Goal: Task Accomplishment & Management: Manage account settings

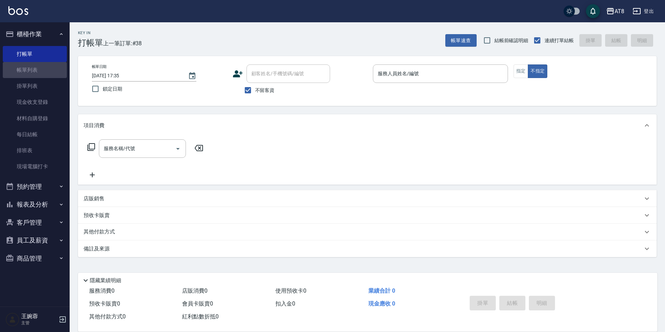
click at [49, 74] on link "帳單列表" at bounding box center [35, 70] width 64 height 16
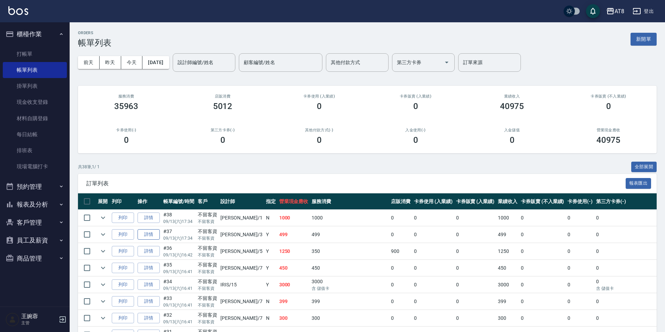
click at [149, 240] on link "詳情" at bounding box center [148, 234] width 22 height 11
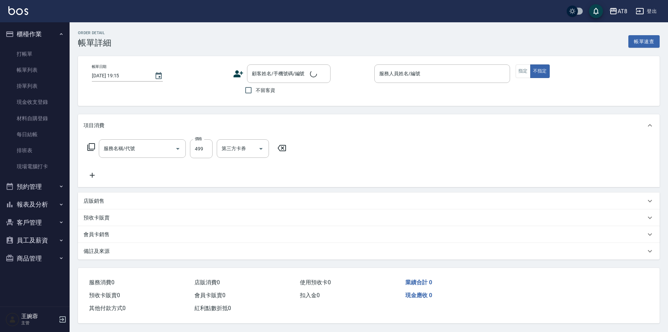
type input "[DATE] 17:34"
checkbox input "true"
type input "[PERSON_NAME]-3"
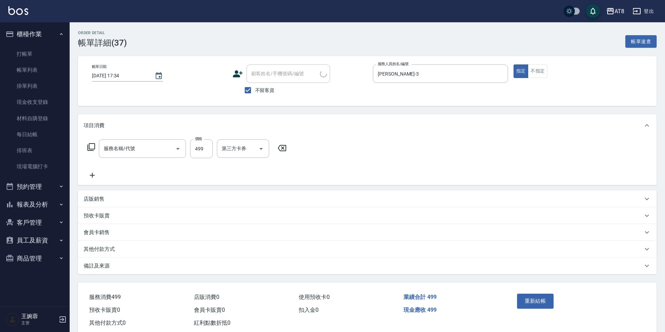
type input "SPA499(6499)"
click at [95, 175] on icon at bounding box center [92, 175] width 17 height 8
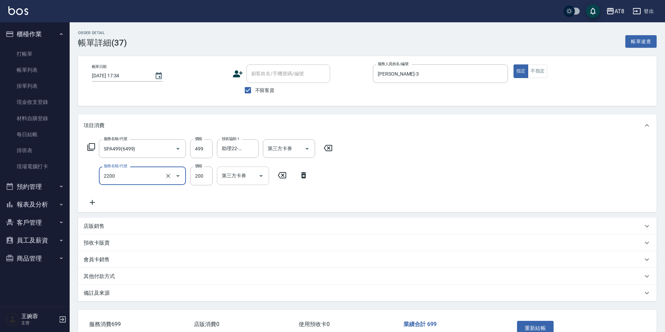
type input "剪髮(2200)"
click at [533, 328] on button "重新結帳" at bounding box center [535, 327] width 37 height 15
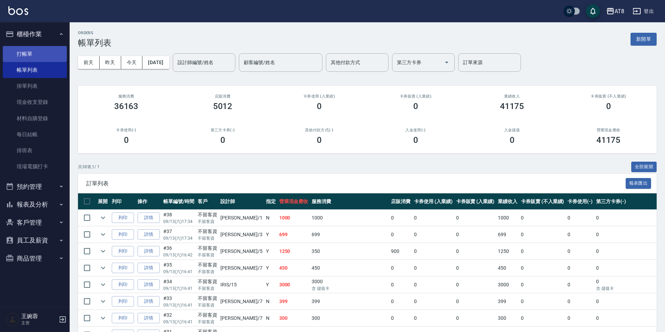
click at [38, 50] on link "打帳單" at bounding box center [35, 54] width 64 height 16
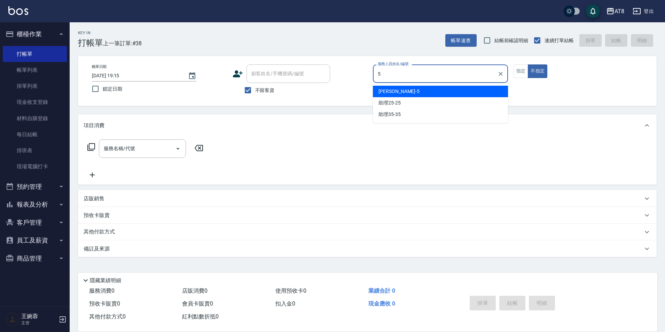
type input "HANK-5"
type button "false"
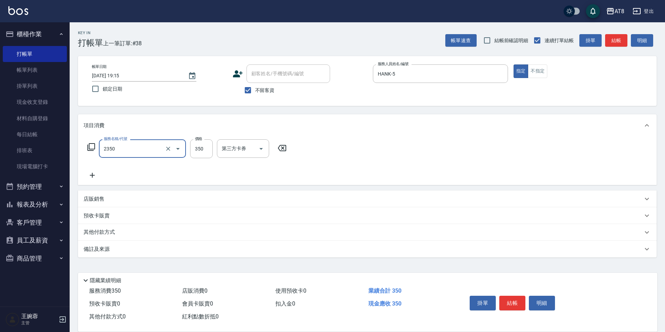
type input "入金洗剪350(2350)"
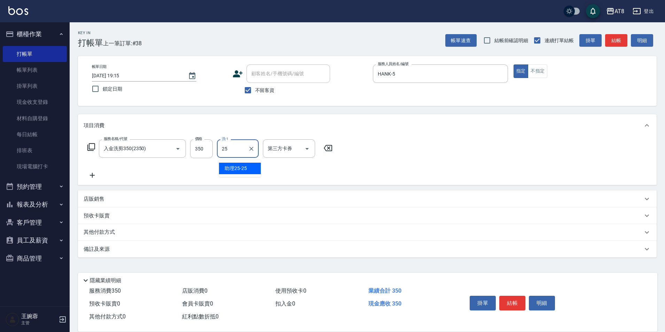
type input "助理25-25"
click at [307, 149] on icon "Open" at bounding box center [307, 148] width 8 height 8
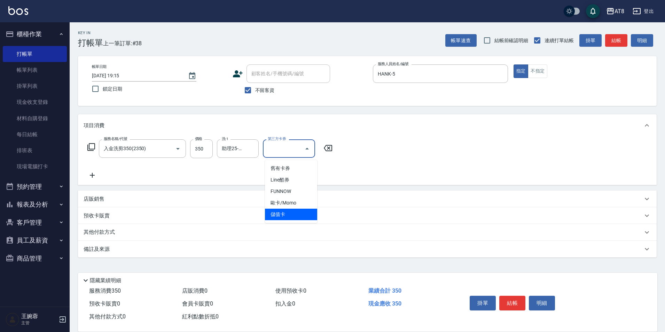
click at [289, 216] on span "儲值卡" at bounding box center [291, 213] width 52 height 11
type input "儲值卡"
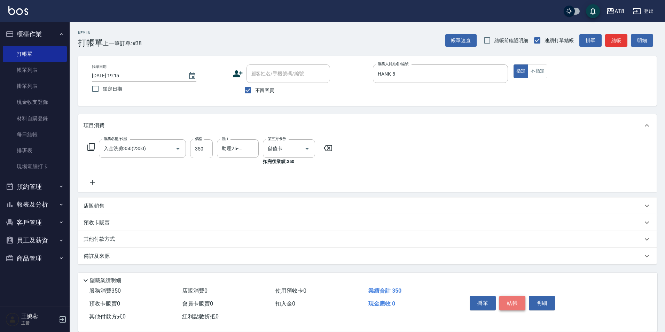
click at [518, 297] on button "結帳" at bounding box center [512, 302] width 26 height 15
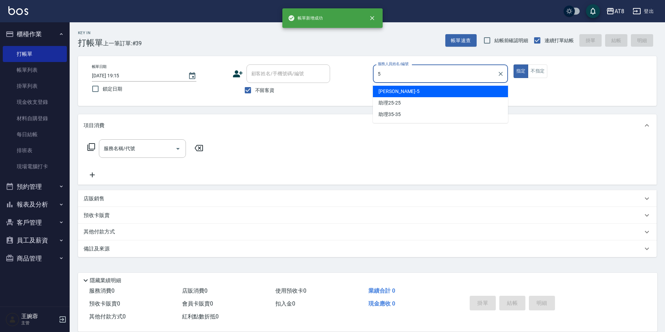
type input "HANK-5"
type button "true"
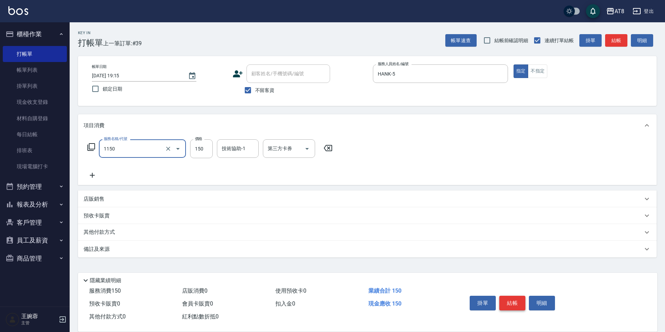
type input "洗髮(1150)"
type input "200"
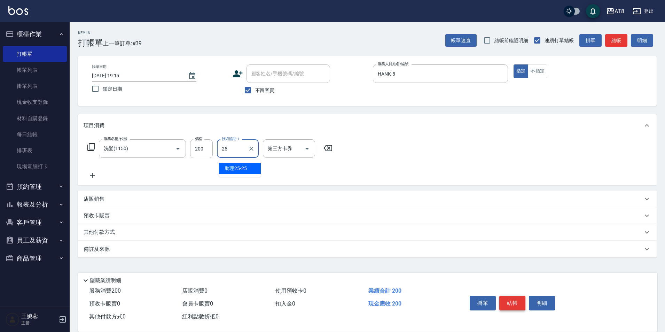
type input "助理25-25"
click at [518, 297] on button "結帳" at bounding box center [512, 302] width 26 height 15
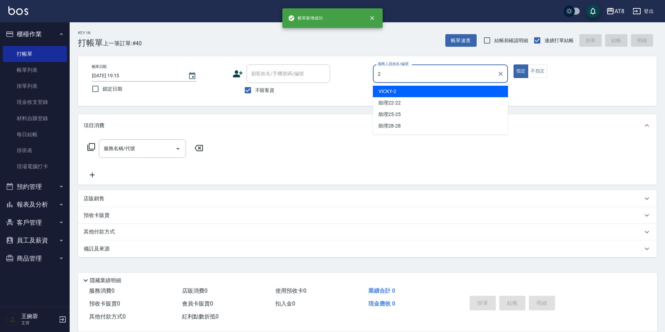
type input "VICKY-2"
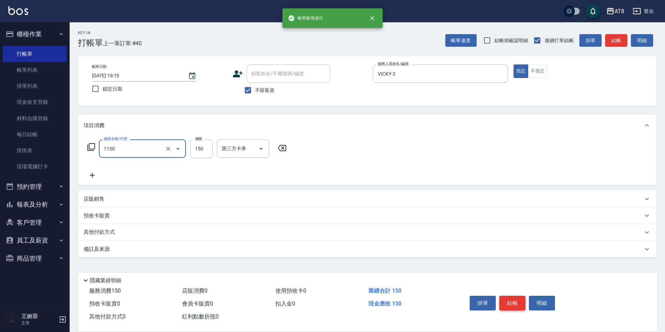
type input "洗髮(1150)"
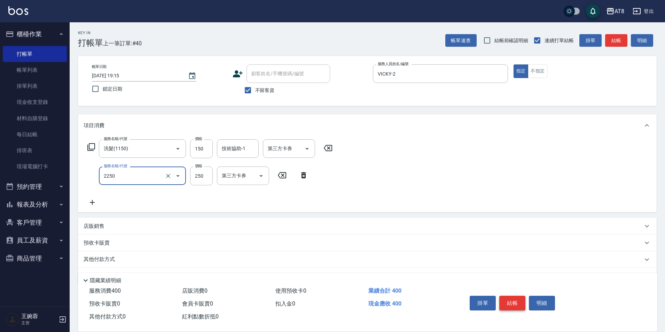
type input "剪髮(2250)"
click at [209, 158] on input "150" at bounding box center [201, 148] width 23 height 19
type input "200"
click at [513, 299] on button "結帳" at bounding box center [512, 302] width 26 height 15
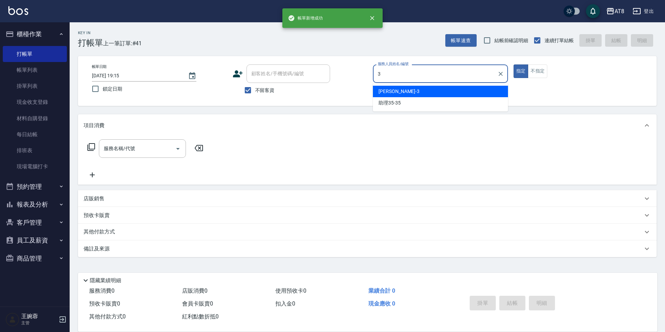
type input "[PERSON_NAME]-3"
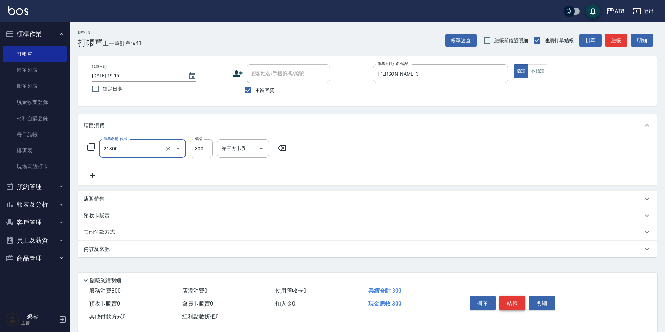
type input "剪髮(21300)"
type input "350"
click at [513, 299] on button "結帳" at bounding box center [512, 302] width 26 height 15
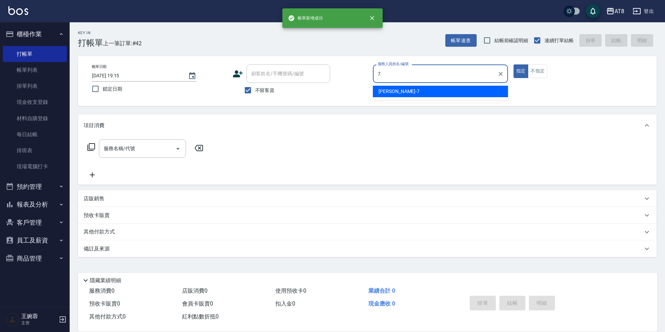
type input "[PERSON_NAME]-7"
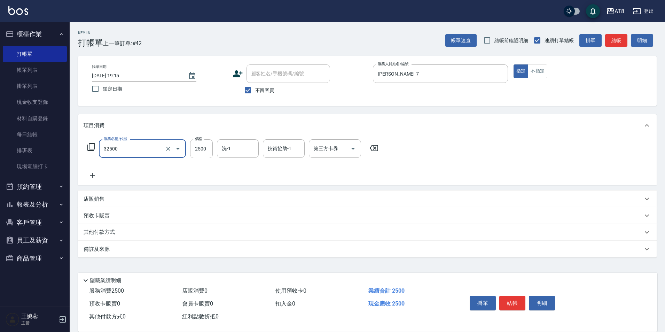
type input "燙髮(32500)"
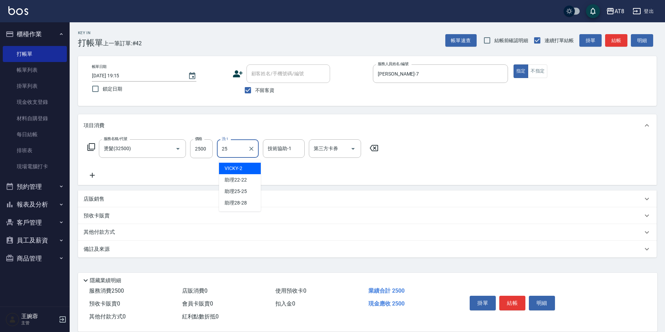
type input "助理25-25"
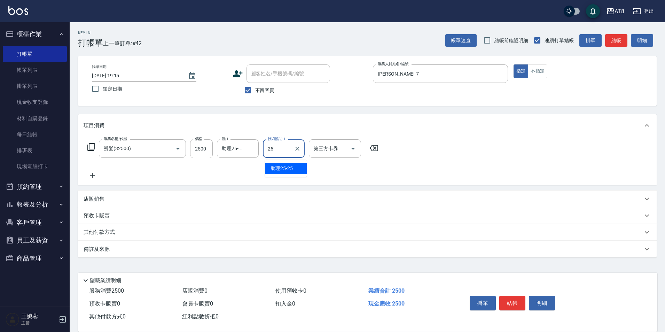
type input "助理25-25"
click at [524, 303] on button "結帳" at bounding box center [512, 302] width 26 height 15
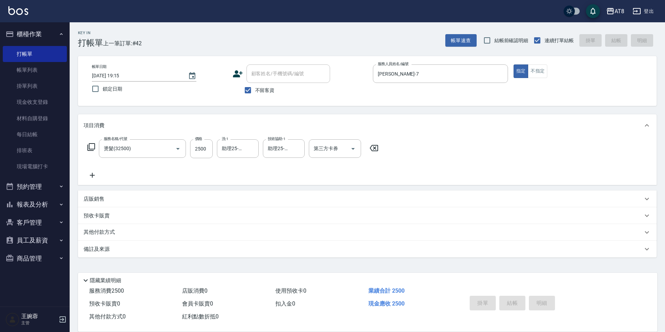
type input "[DATE] 19:19"
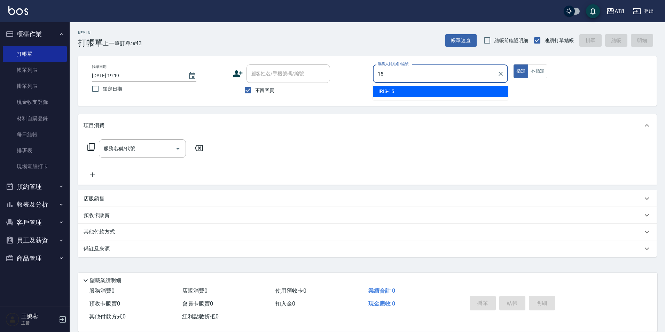
type input "IRIS-15"
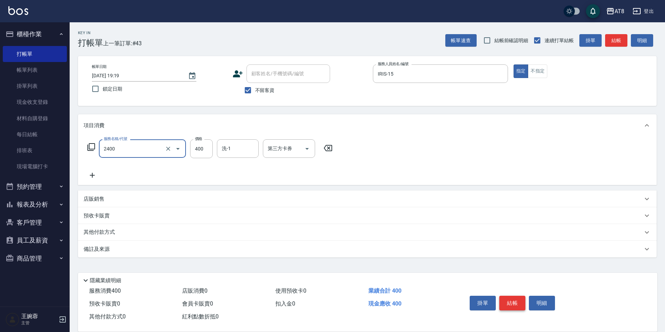
type input "入金洗剪400(2400)"
type input "助理22-22"
click at [310, 152] on icon "Open" at bounding box center [307, 148] width 8 height 8
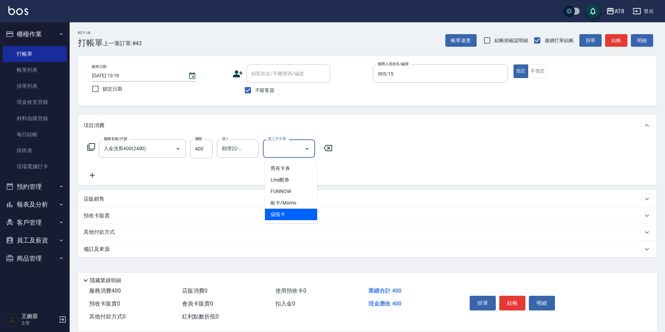
click at [295, 217] on span "儲值卡" at bounding box center [291, 213] width 52 height 11
type input "儲值卡"
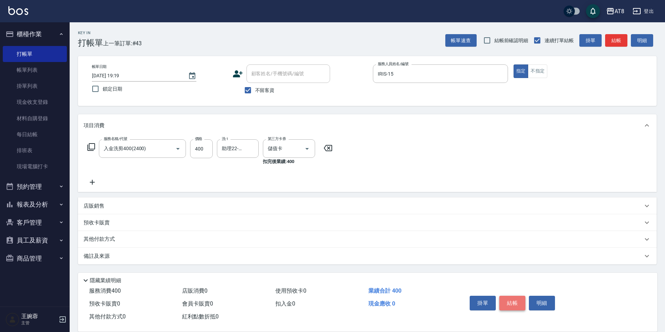
click at [512, 300] on button "結帳" at bounding box center [512, 302] width 26 height 15
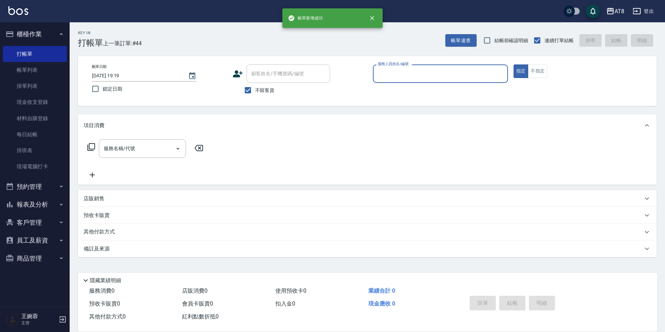
type input "1"
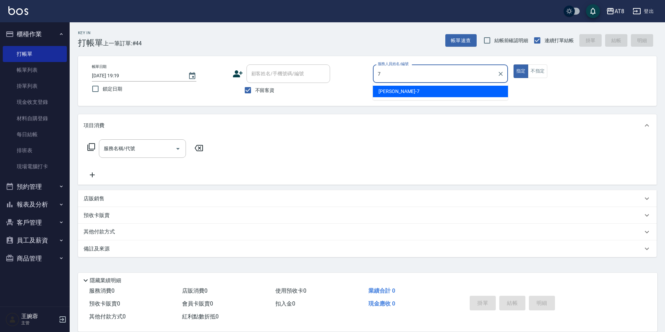
type input "[PERSON_NAME]-7"
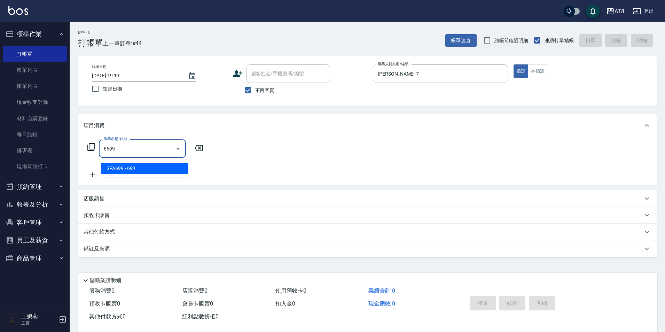
type input "SPA699(6699)"
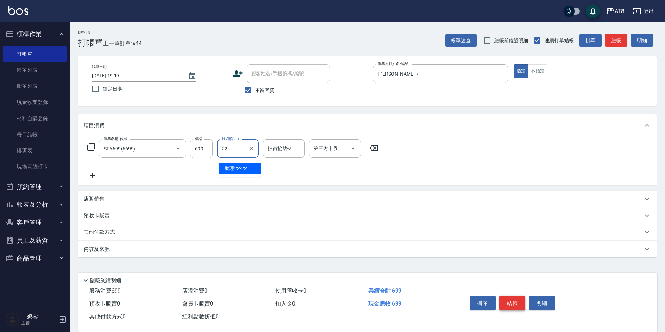
type input "助理22-22"
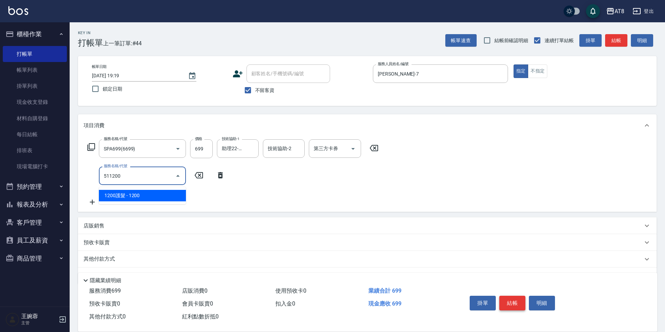
type input "1200護髮(511200)"
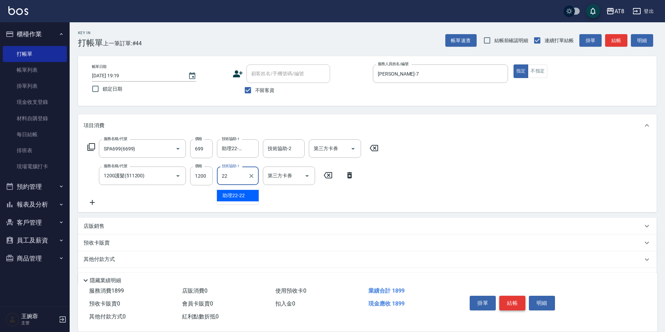
type input "助理22-22"
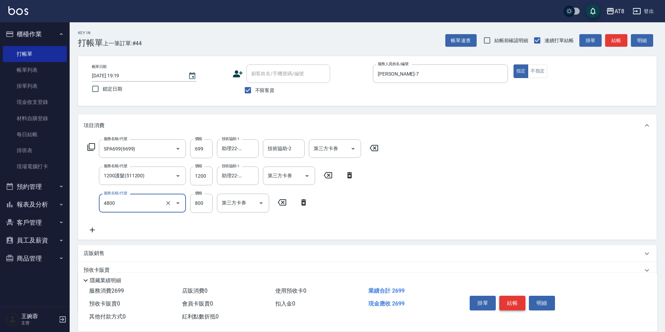
type input "染髮(4800)"
type input "500"
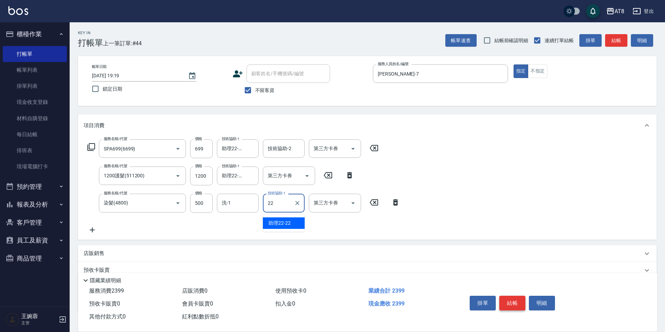
type input "助理22-22"
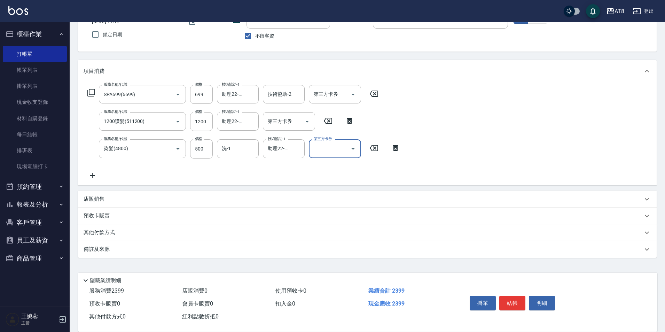
click at [93, 197] on p "店販銷售" at bounding box center [94, 198] width 21 height 7
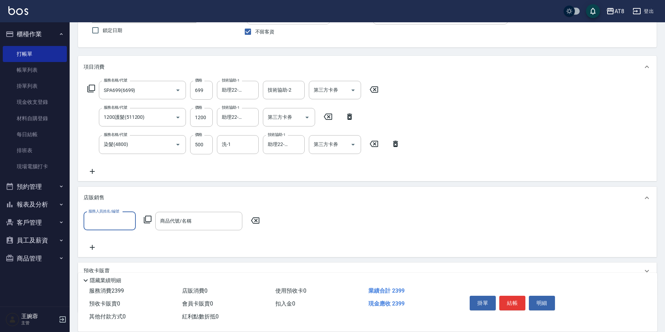
scroll to position [0, 0]
type input "助理22-22"
click at [127, 224] on icon "Clear" at bounding box center [128, 220] width 7 height 7
type input "[PERSON_NAME]-7"
click at [148, 223] on icon at bounding box center [147, 219] width 8 height 8
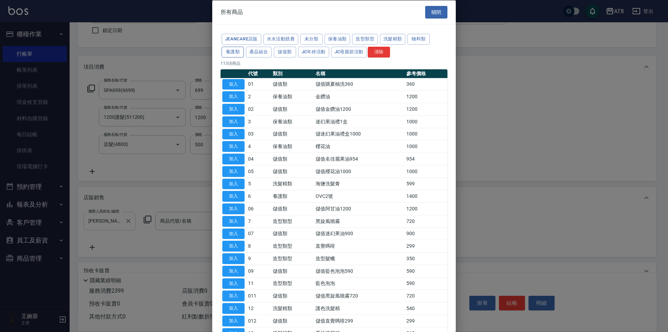
click at [244, 56] on button "養護類" at bounding box center [233, 51] width 22 height 11
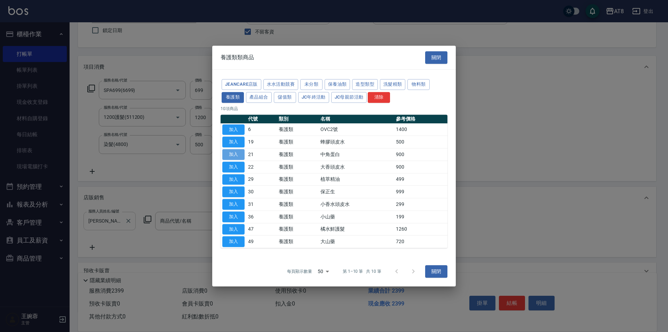
click at [229, 150] on button "加入" at bounding box center [233, 154] width 22 height 11
type input "中角蛋白"
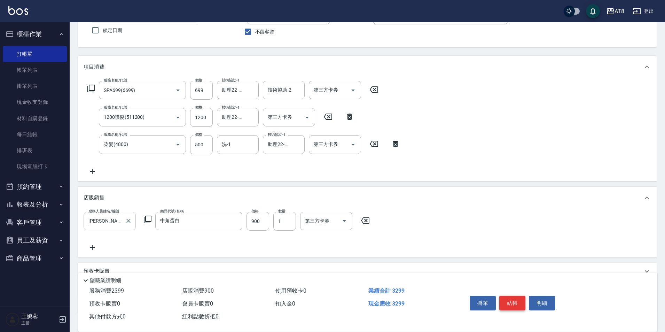
click at [507, 298] on button "結帳" at bounding box center [512, 302] width 26 height 15
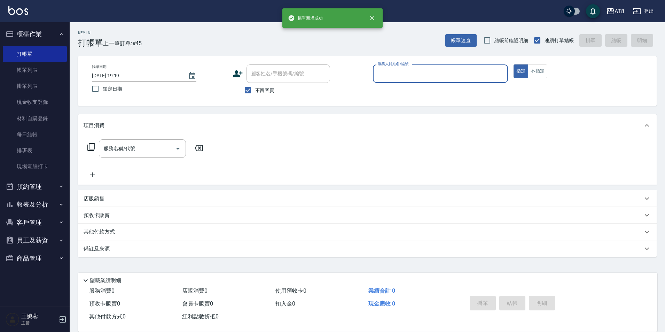
scroll to position [3, 0]
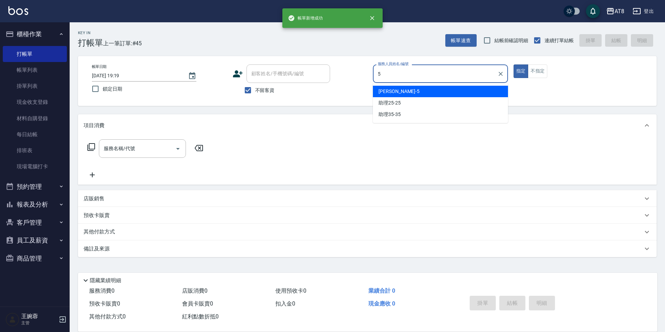
type input "HANK-5"
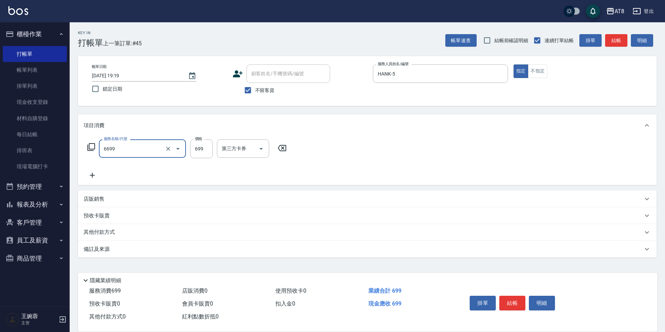
type input "SPA699(6699)"
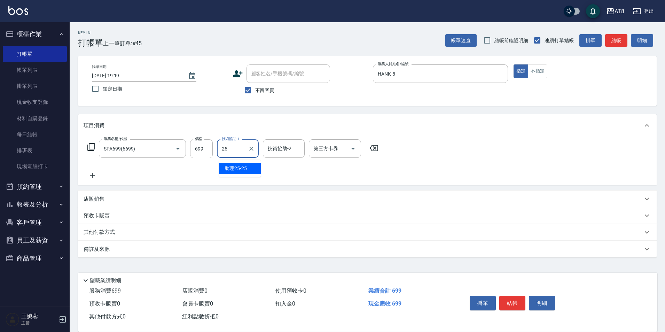
type input "助理25-25"
click at [523, 301] on button "結帳" at bounding box center [512, 302] width 26 height 15
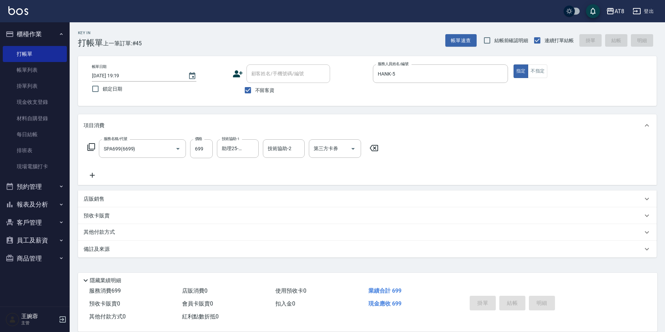
type input "[DATE] 19:20"
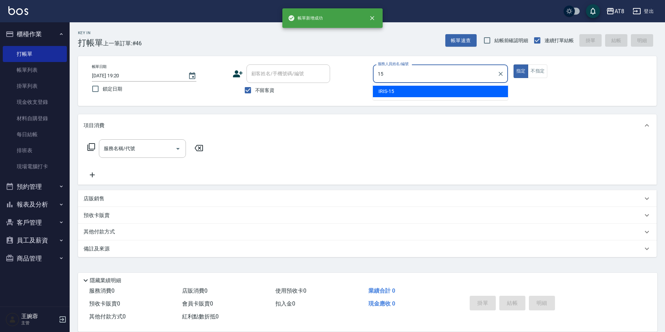
type input "IRIS-15"
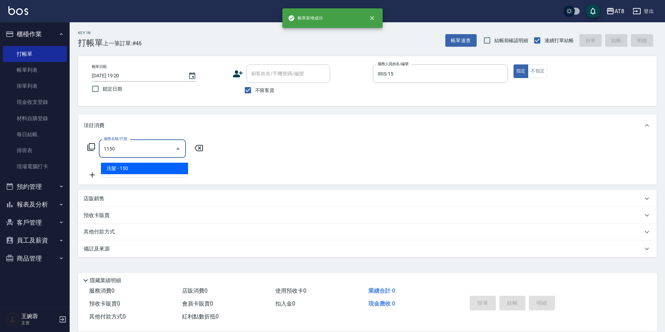
type input "洗髮(1150)"
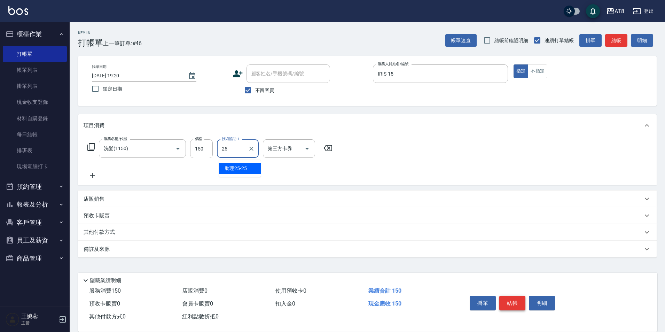
type input "助理25-25"
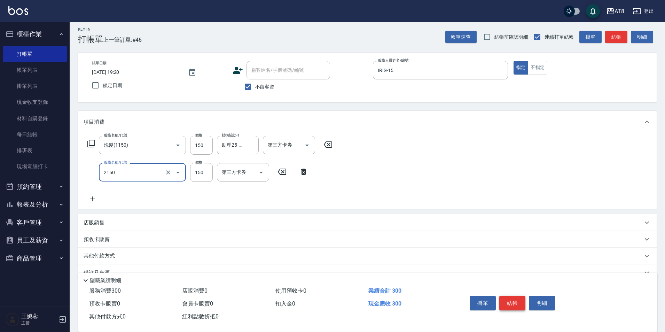
type input "剪髮(2150)"
type input "170"
click at [518, 295] on button "結帳" at bounding box center [512, 302] width 26 height 15
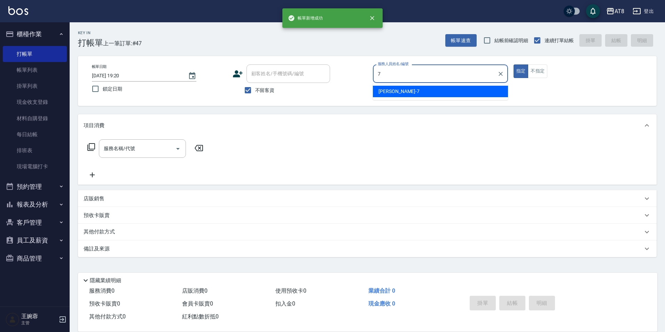
type input "[PERSON_NAME]-7"
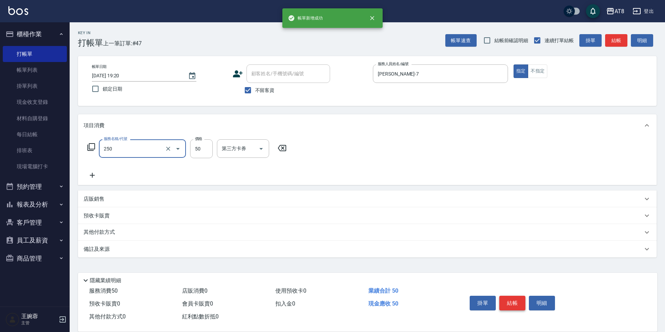
type input "剪瀏海(250)"
click at [518, 295] on button "結帳" at bounding box center [512, 302] width 26 height 15
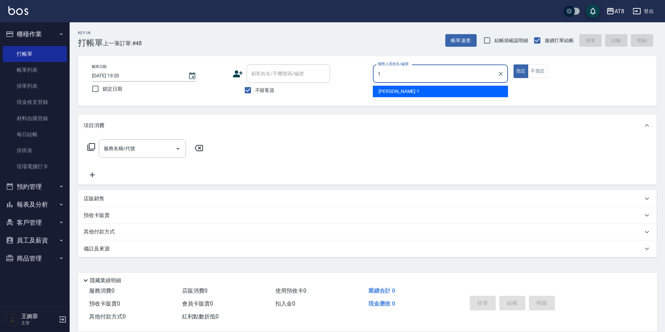
type input "YUKI-1"
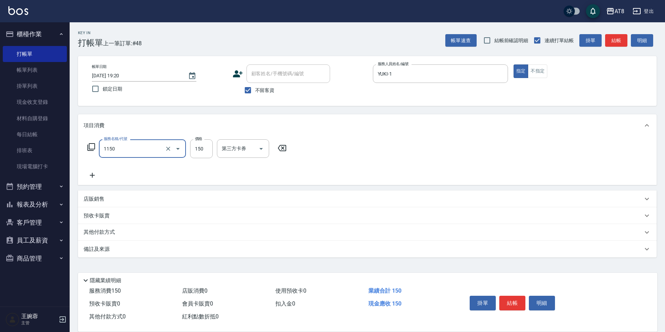
type input "洗髮(1150)"
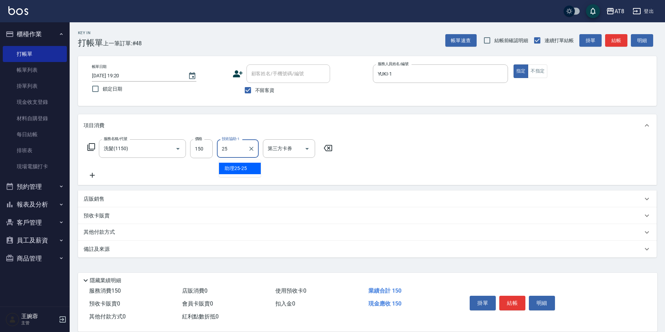
type input "助理25-25"
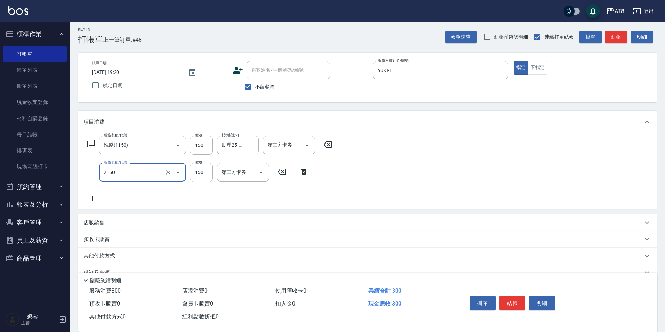
type input "剪髮(2150)"
click at [513, 295] on button "結帳" at bounding box center [512, 302] width 26 height 15
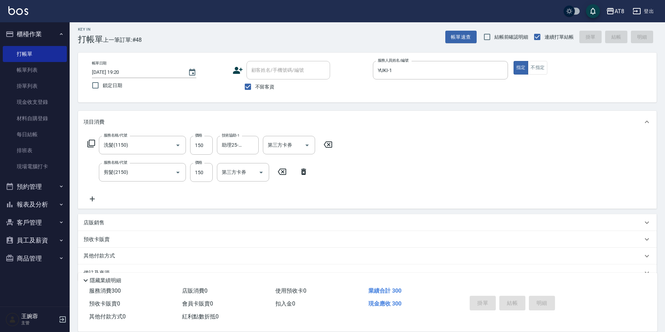
type input "[DATE] 19:29"
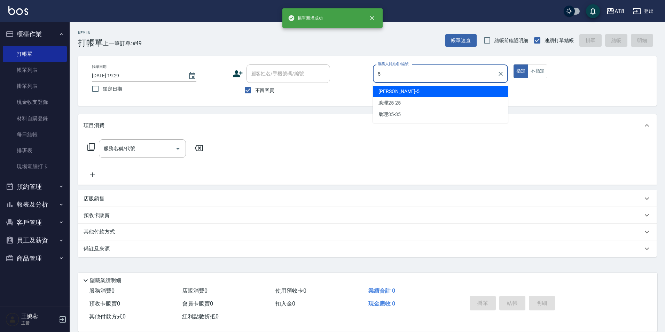
type input "HANK-5"
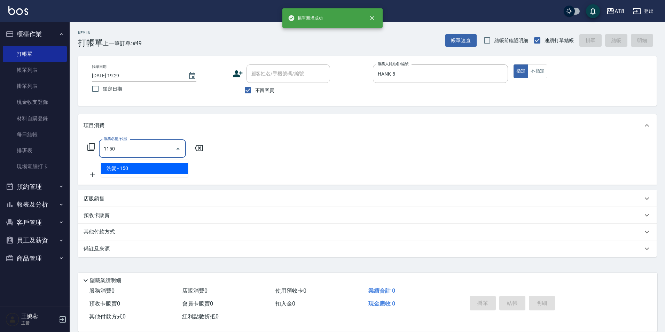
type input "洗髮(1150)"
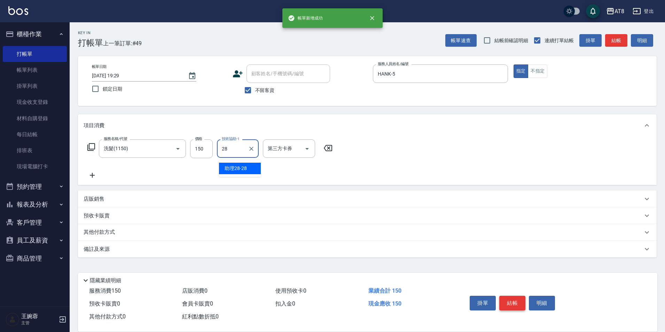
type input "助理28-28"
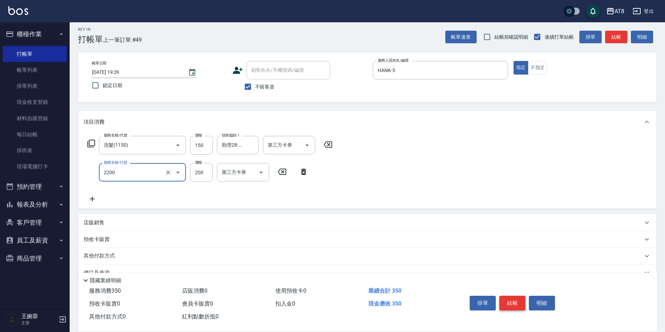
type input "剪髮(2200)"
click at [513, 295] on button "結帳" at bounding box center [512, 302] width 26 height 15
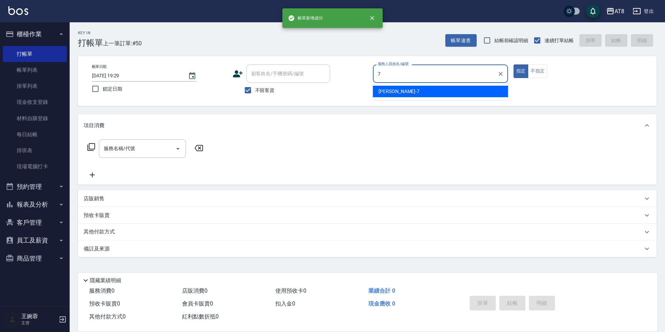
type input "[PERSON_NAME]-7"
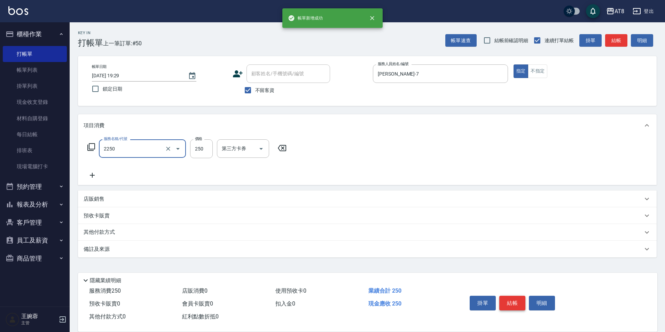
type input "剪髮(2250)"
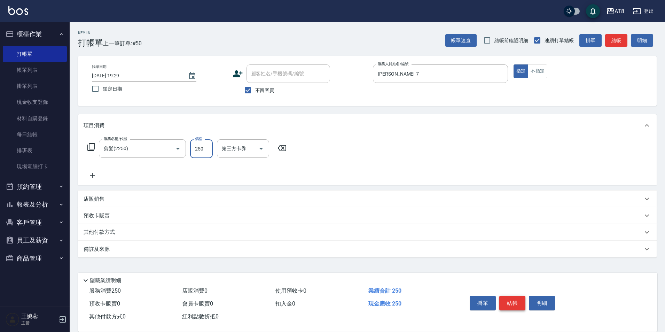
click at [513, 295] on button "結帳" at bounding box center [512, 302] width 26 height 15
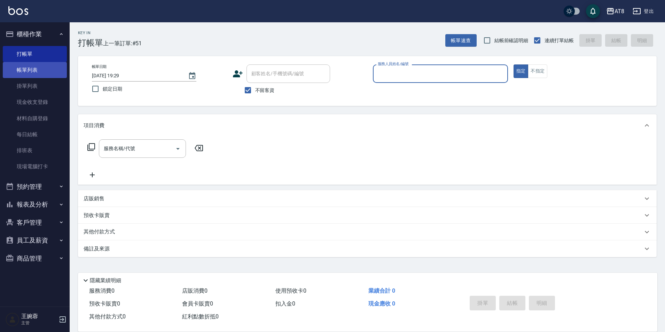
click at [32, 70] on link "帳單列表" at bounding box center [35, 70] width 64 height 16
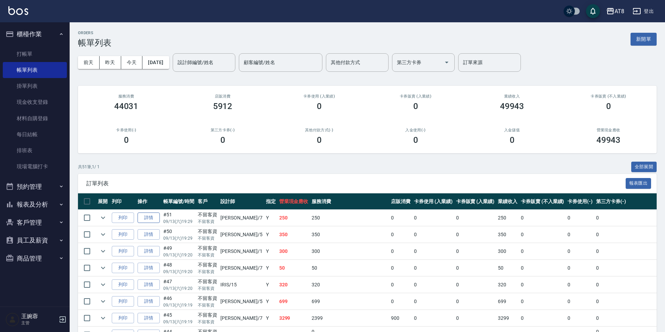
click at [147, 223] on link "詳情" at bounding box center [148, 217] width 22 height 11
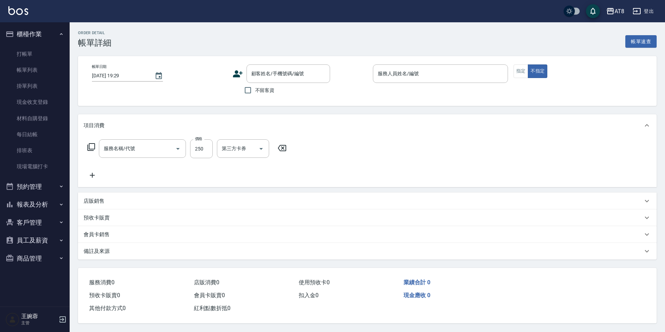
checkbox input "true"
type input "[PERSON_NAME]-7"
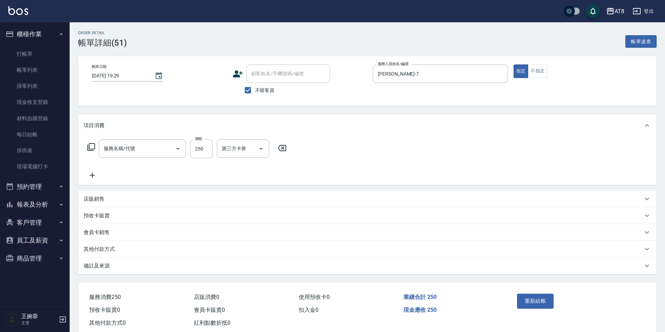
type input "剪髮(2250)"
click at [169, 151] on icon "Clear" at bounding box center [168, 148] width 4 height 4
type input "剪髮(21300)"
click at [535, 307] on button "重新結帳" at bounding box center [535, 300] width 37 height 15
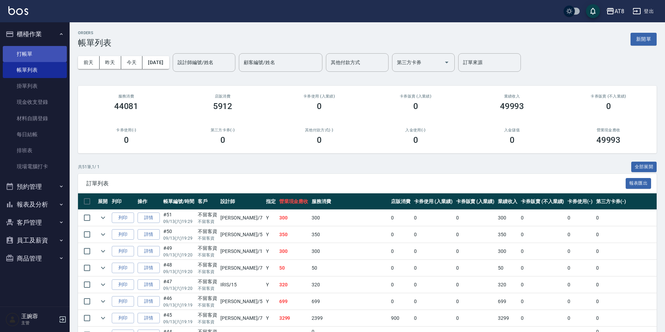
click at [52, 54] on link "打帳單" at bounding box center [35, 54] width 64 height 16
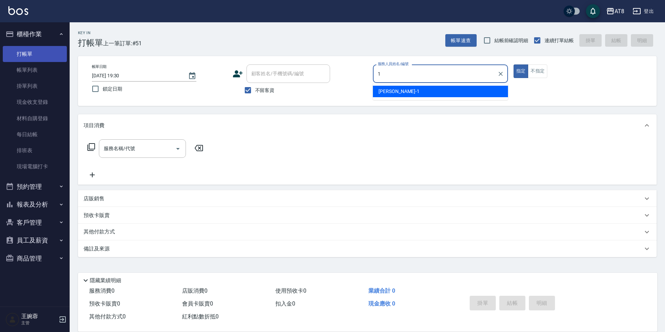
type input "YUKI-1"
type button "true"
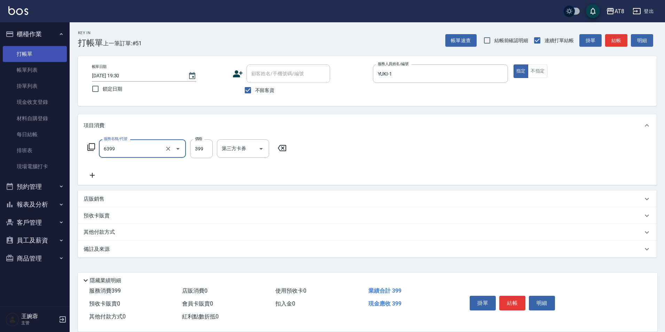
type input "SPA399(6399)"
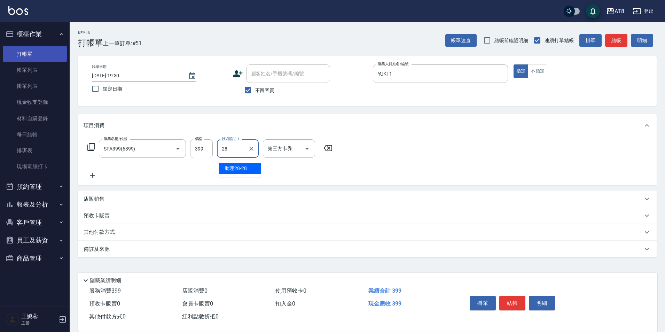
type input "助理28-28"
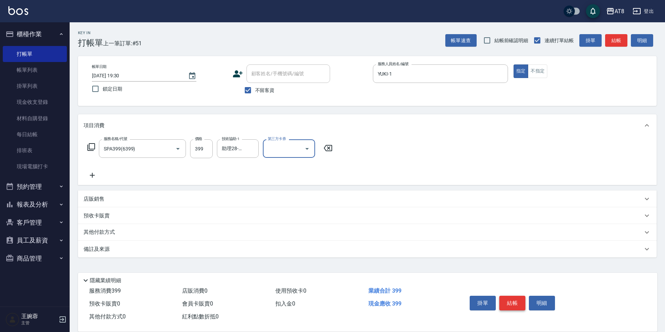
click at [513, 295] on button "結帳" at bounding box center [512, 302] width 26 height 15
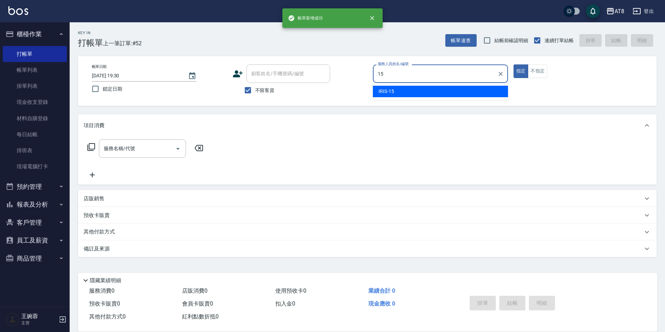
type input "IRIS-15"
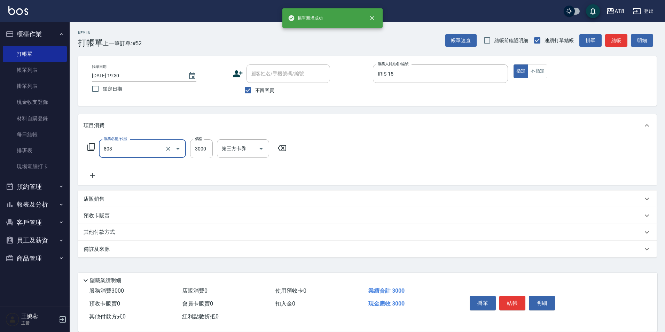
type input "頂級豪華3(803)"
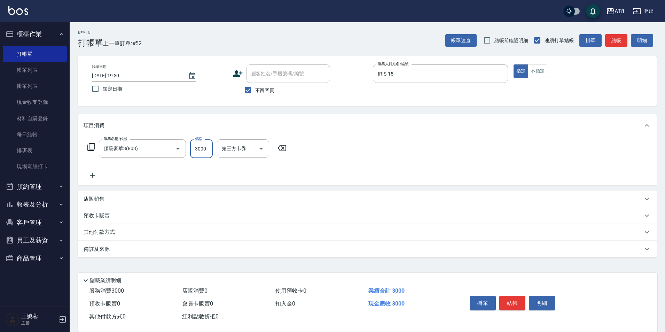
click at [513, 295] on button "結帳" at bounding box center [512, 302] width 26 height 15
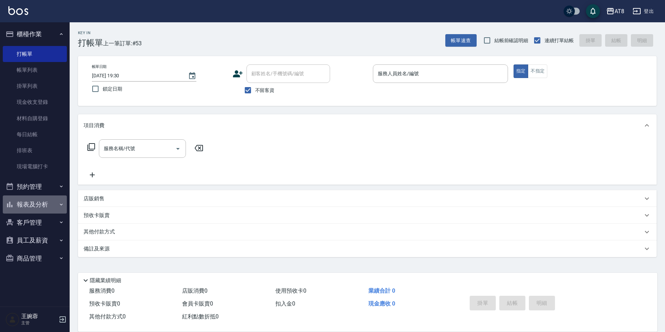
click at [37, 207] on button "報表及分析" at bounding box center [35, 204] width 64 height 18
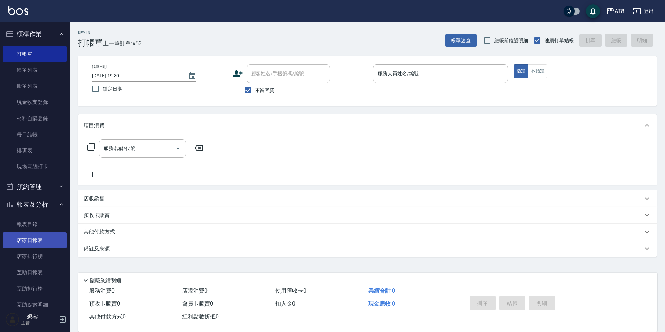
click at [39, 243] on link "店家日報表" at bounding box center [35, 240] width 64 height 16
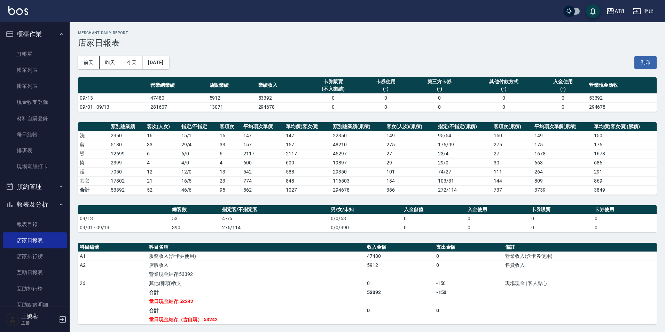
click at [19, 10] on img at bounding box center [18, 10] width 20 height 9
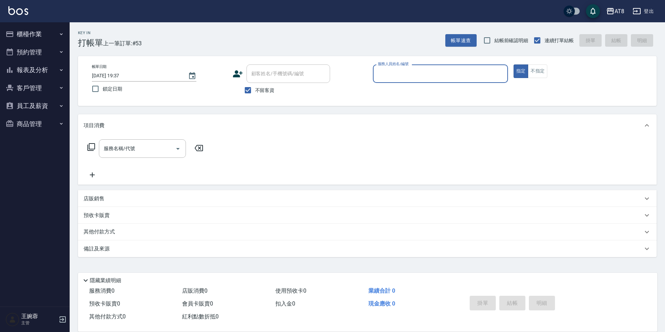
click at [50, 33] on button "櫃檯作業" at bounding box center [35, 34] width 64 height 18
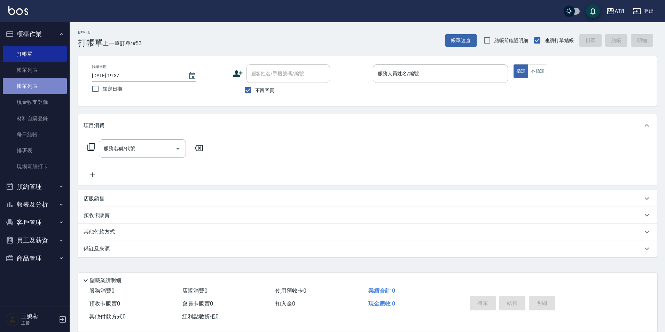
click at [34, 83] on link "掛單列表" at bounding box center [35, 86] width 64 height 16
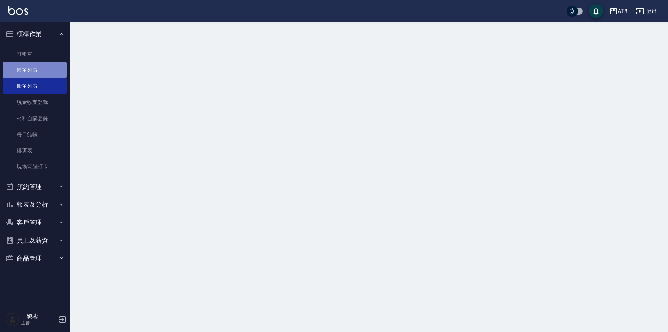
click at [36, 67] on link "帳單列表" at bounding box center [35, 70] width 64 height 16
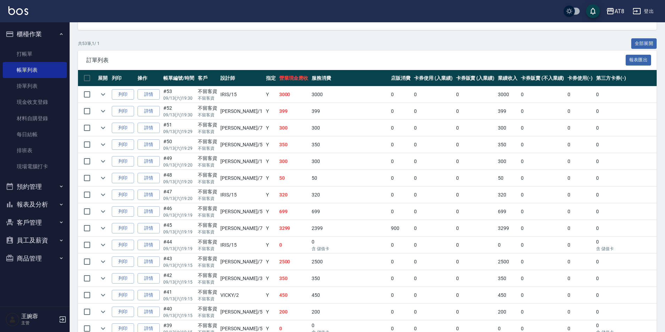
scroll to position [127, 0]
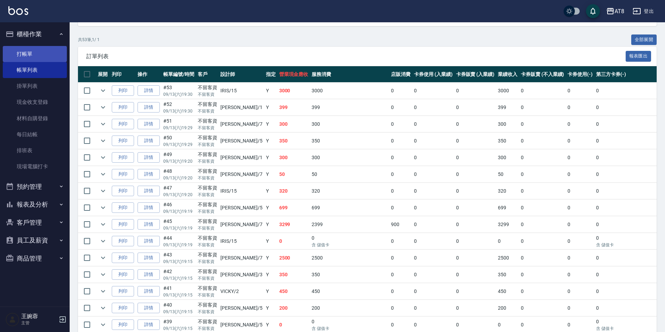
click at [28, 52] on link "打帳單" at bounding box center [35, 54] width 64 height 16
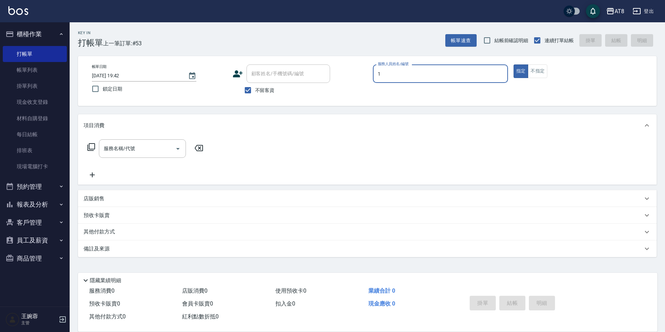
type input "YUKI-1"
type button "true"
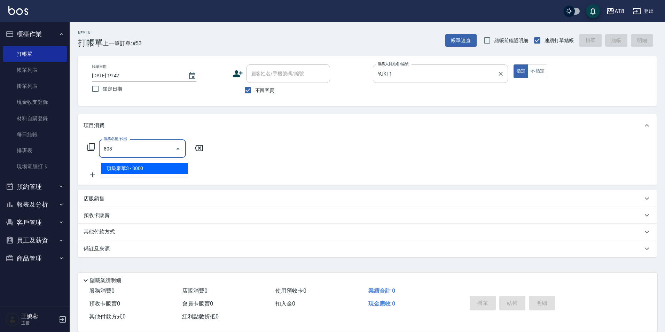
type input "頂級豪華3(803)"
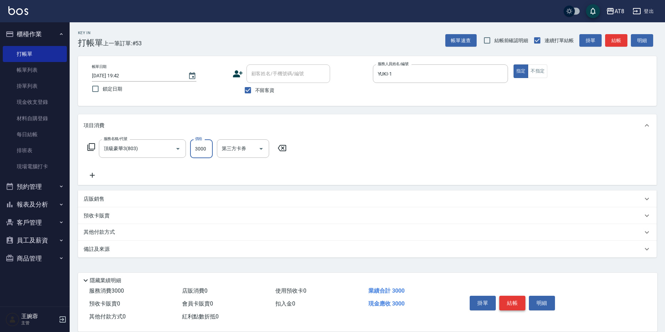
click at [505, 298] on button "結帳" at bounding box center [512, 302] width 26 height 15
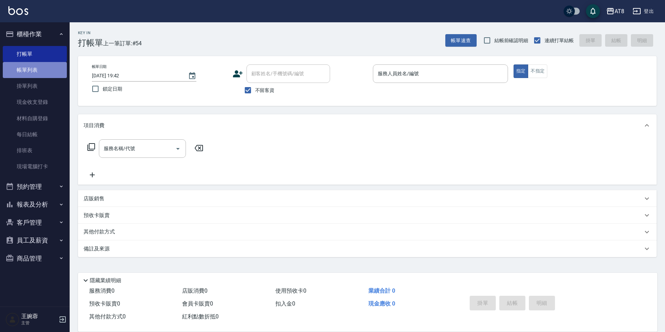
click at [49, 72] on link "帳單列表" at bounding box center [35, 70] width 64 height 16
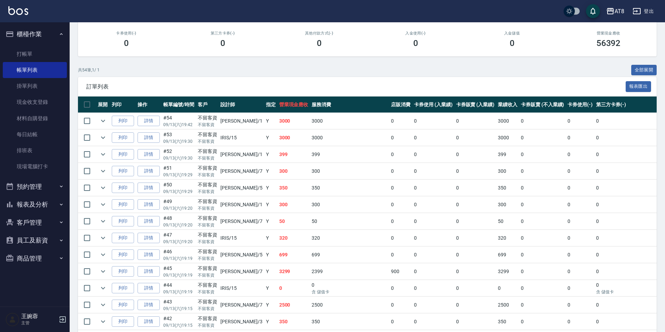
scroll to position [98, 0]
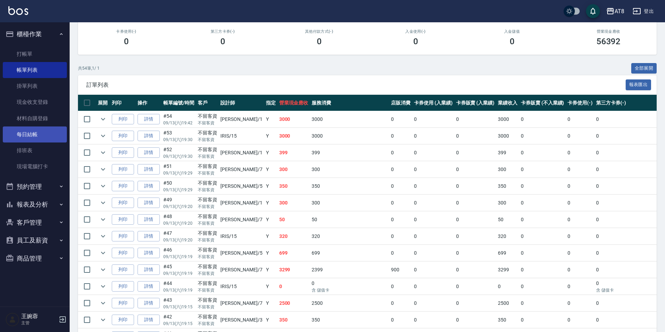
click at [32, 137] on link "每日結帳" at bounding box center [35, 134] width 64 height 16
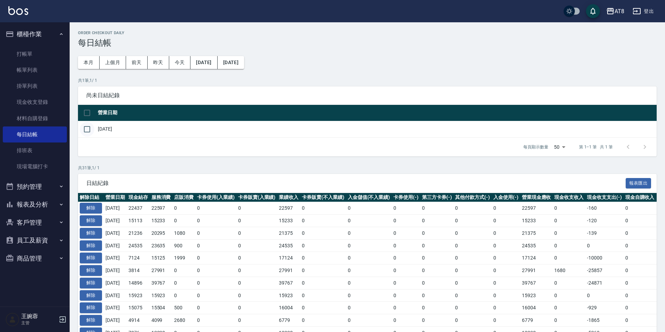
click at [88, 134] on input "checkbox" at bounding box center [87, 129] width 15 height 15
checkbox input "true"
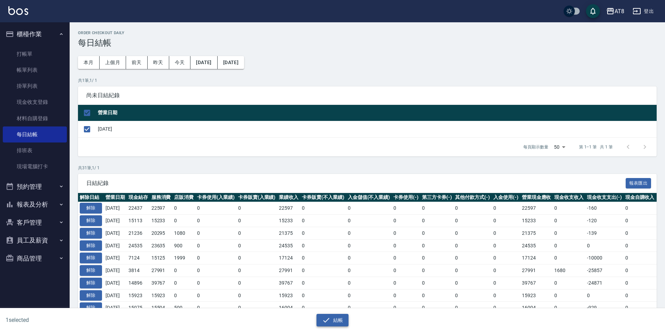
click at [330, 322] on icon "button" at bounding box center [326, 320] width 8 height 8
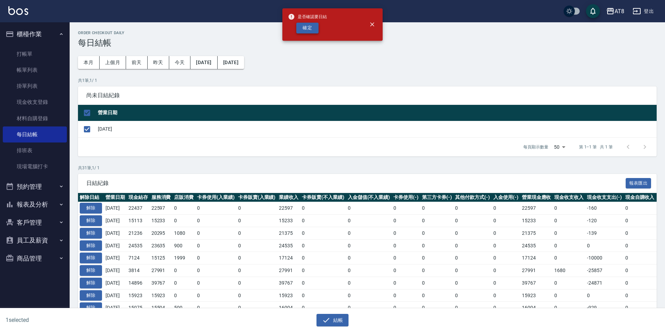
click at [304, 33] on button "確定" at bounding box center [307, 28] width 22 height 11
checkbox input "false"
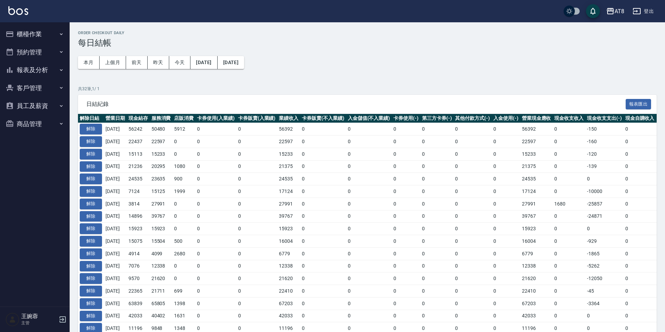
click at [37, 74] on button "報表及分析" at bounding box center [35, 70] width 64 height 18
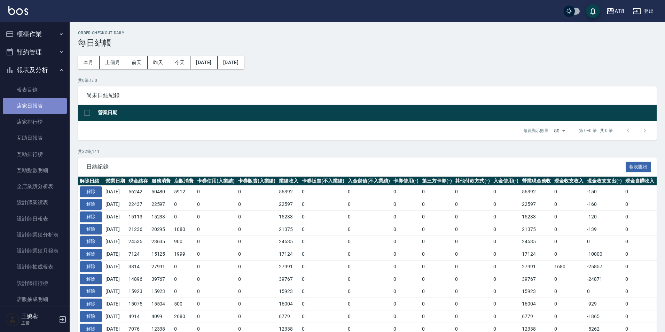
click at [36, 105] on link "店家日報表" at bounding box center [35, 106] width 64 height 16
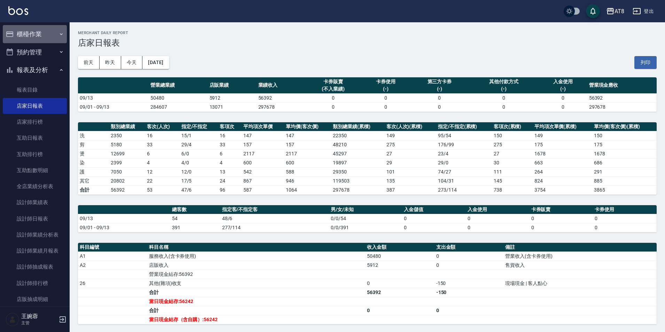
click at [41, 33] on button "櫃檯作業" at bounding box center [35, 34] width 64 height 18
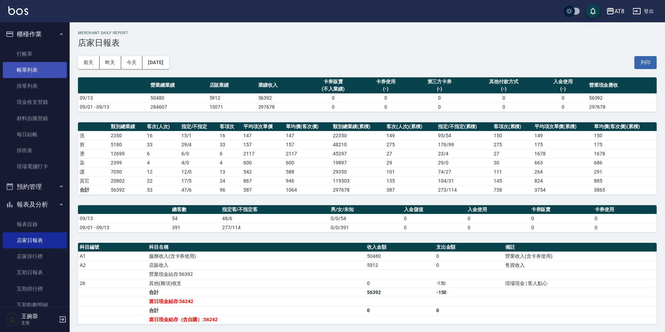
click at [32, 71] on link "帳單列表" at bounding box center [35, 70] width 64 height 16
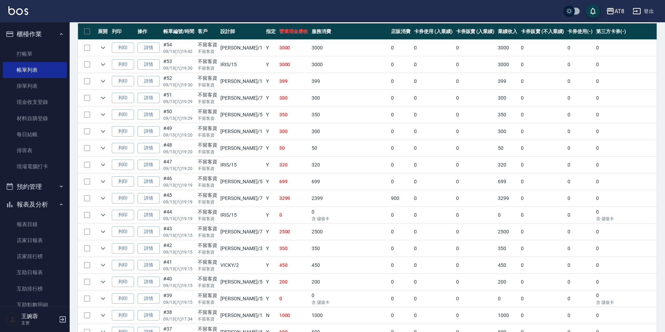
scroll to position [163, 0]
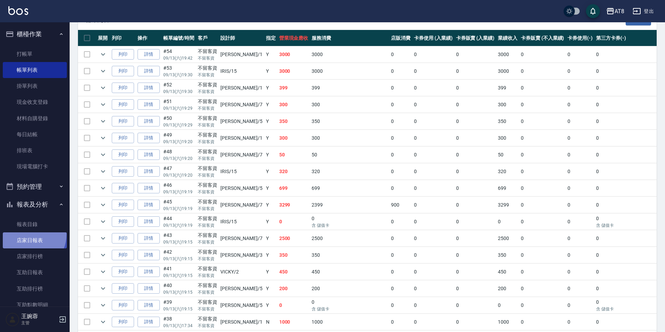
click at [26, 234] on link "店家日報表" at bounding box center [35, 240] width 64 height 16
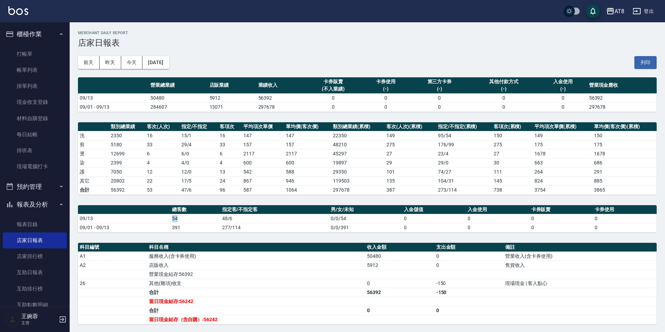
drag, startPoint x: 172, startPoint y: 219, endPoint x: 179, endPoint y: 219, distance: 7.0
click at [179, 219] on td "54" at bounding box center [195, 218] width 50 height 9
click at [40, 269] on link "互助日報表" at bounding box center [35, 272] width 64 height 16
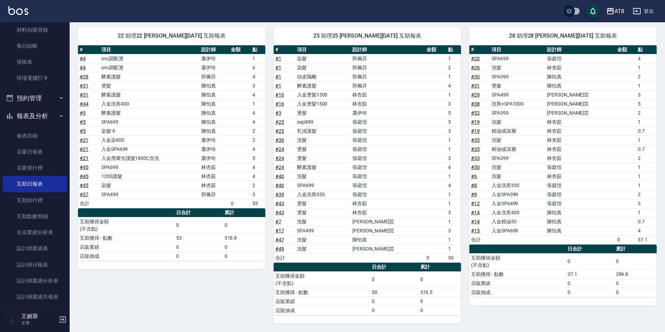
scroll to position [106, 0]
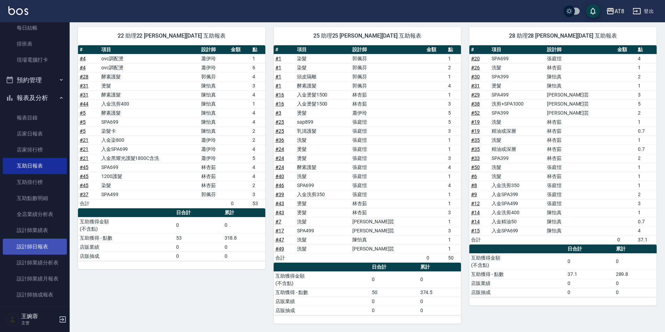
click at [43, 249] on link "設計師日報表" at bounding box center [35, 246] width 64 height 16
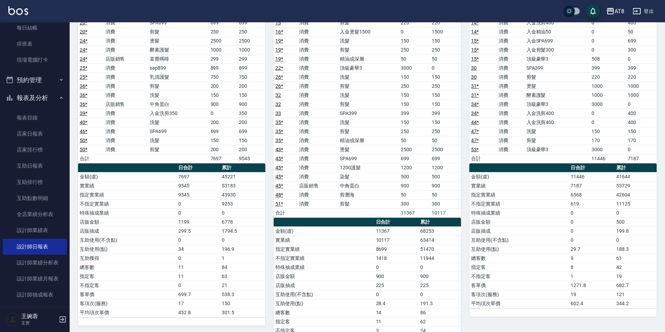
scroll to position [522, 0]
